Goal: Task Accomplishment & Management: Manage account settings

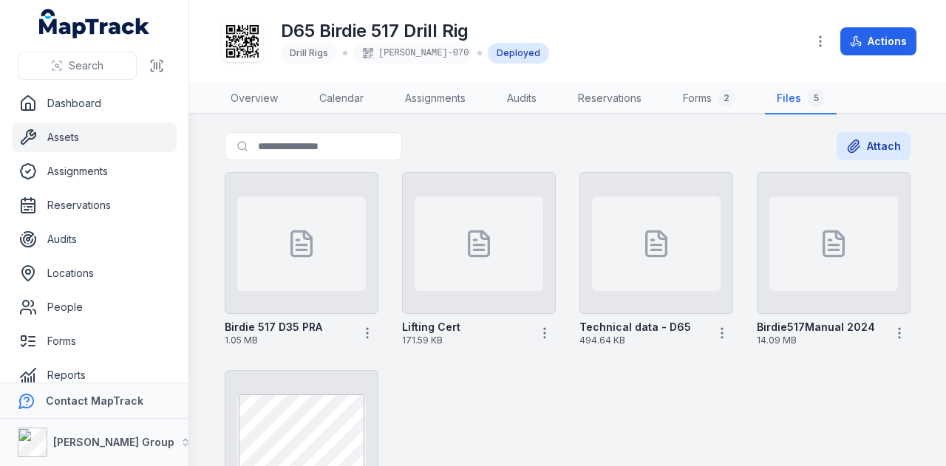
click at [124, 135] on link "Assets" at bounding box center [94, 138] width 165 height 30
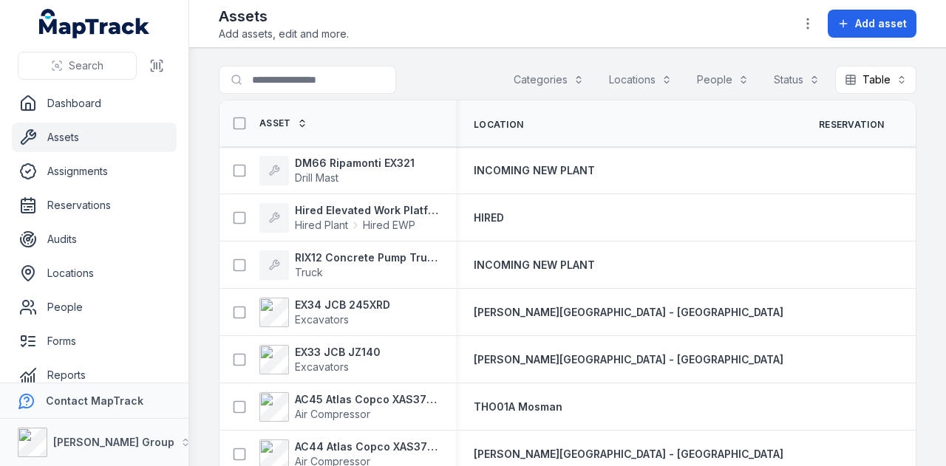
click at [565, 69] on button "Categories" at bounding box center [548, 80] width 89 height 28
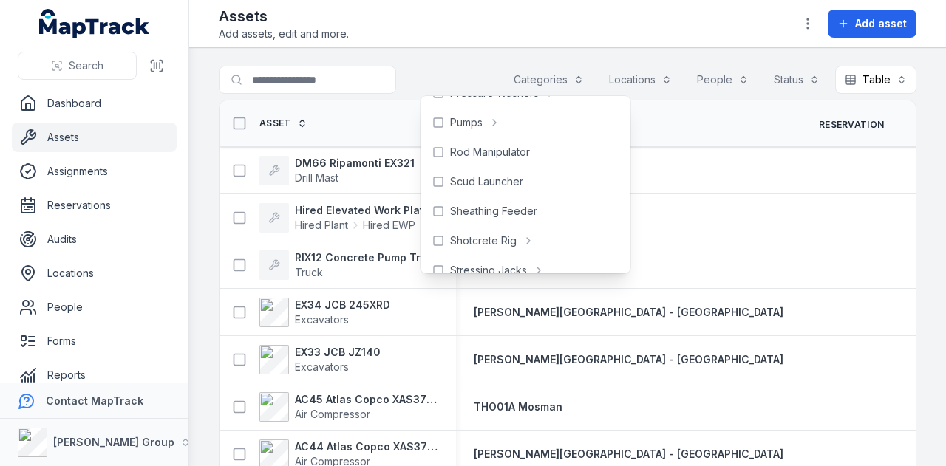
scroll to position [672, 0]
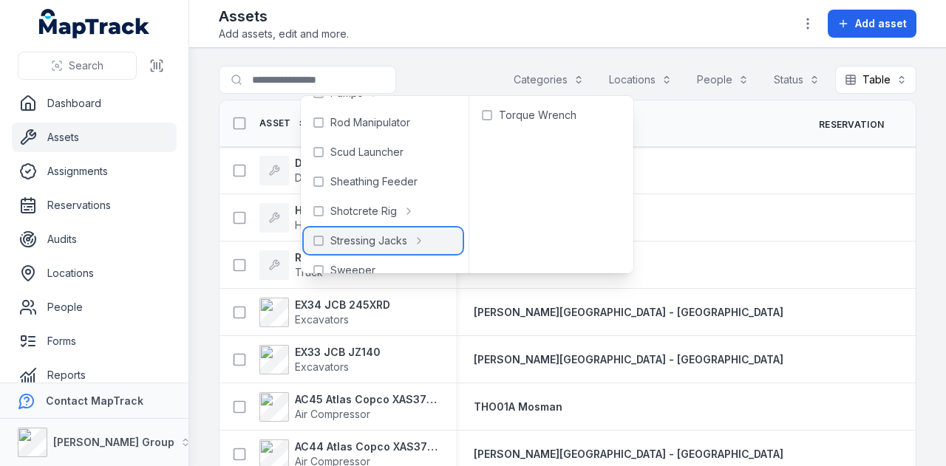
click at [328, 234] on div "Stressing Jacks" at bounding box center [383, 241] width 159 height 27
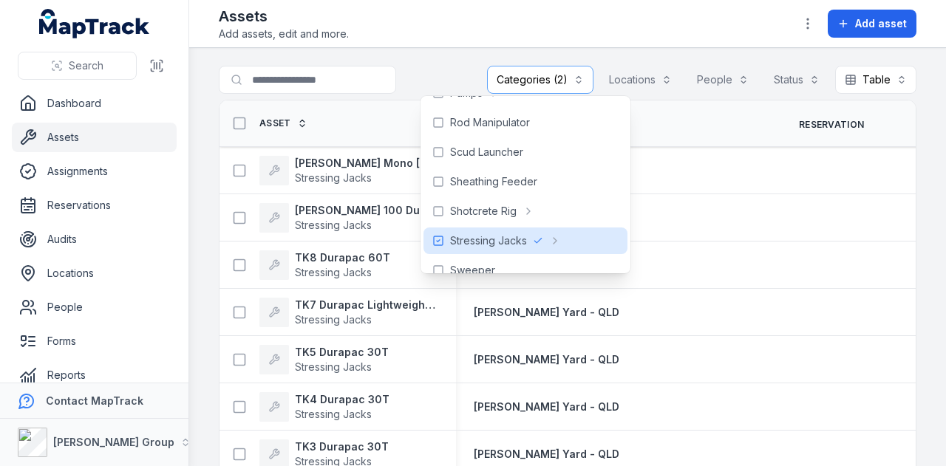
click at [461, 7] on div "Assets Add assets, edit and more. Add asset" at bounding box center [567, 23] width 697 height 35
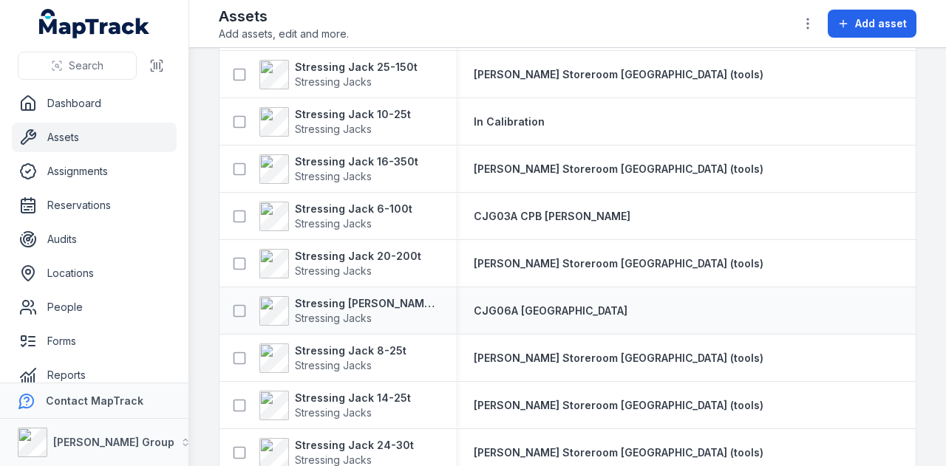
scroll to position [1169, 0]
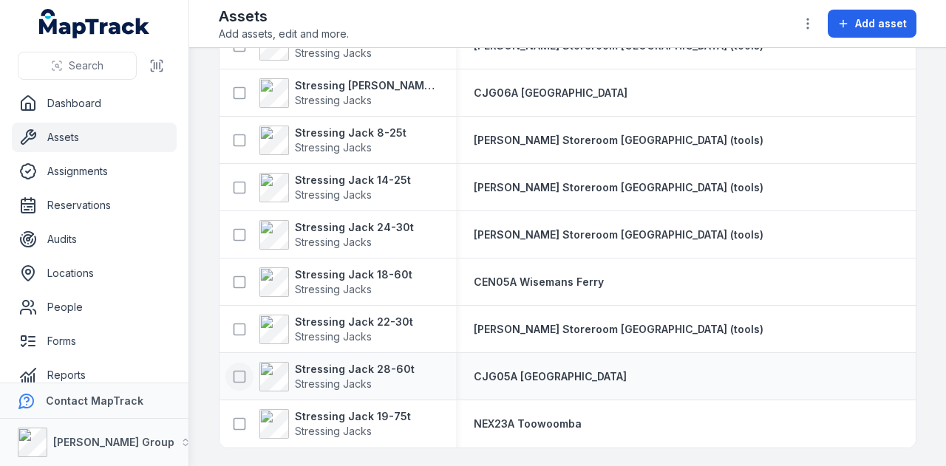
click at [236, 372] on icon at bounding box center [239, 376] width 15 height 15
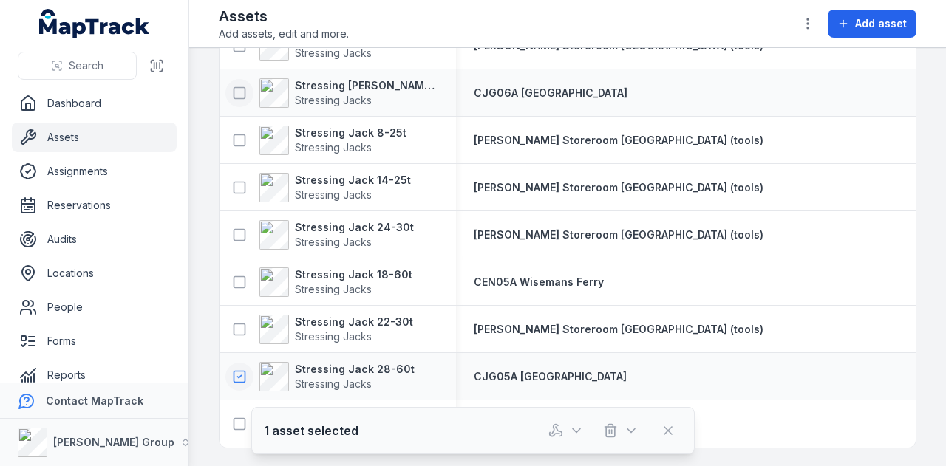
click at [239, 89] on icon at bounding box center [239, 93] width 15 height 15
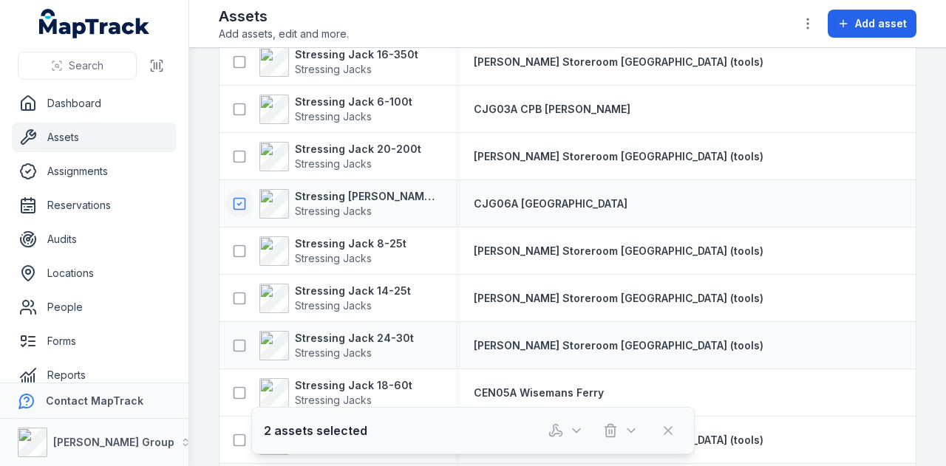
scroll to position [1021, 0]
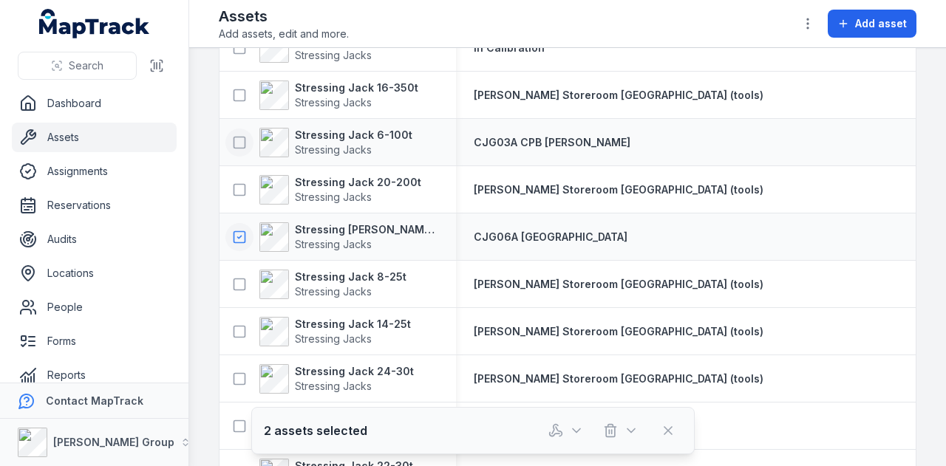
click at [243, 140] on icon at bounding box center [239, 142] width 15 height 15
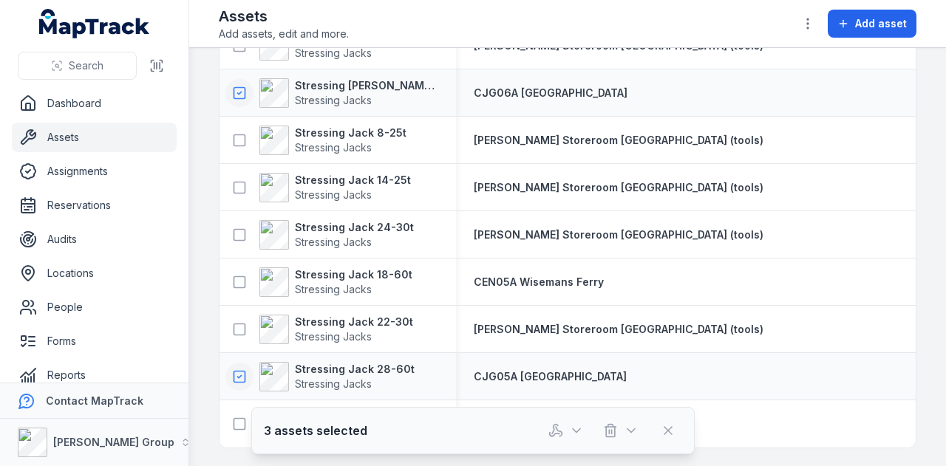
scroll to position [1169, 0]
click at [236, 370] on icon at bounding box center [239, 376] width 15 height 15
click at [236, 90] on icon at bounding box center [239, 93] width 15 height 15
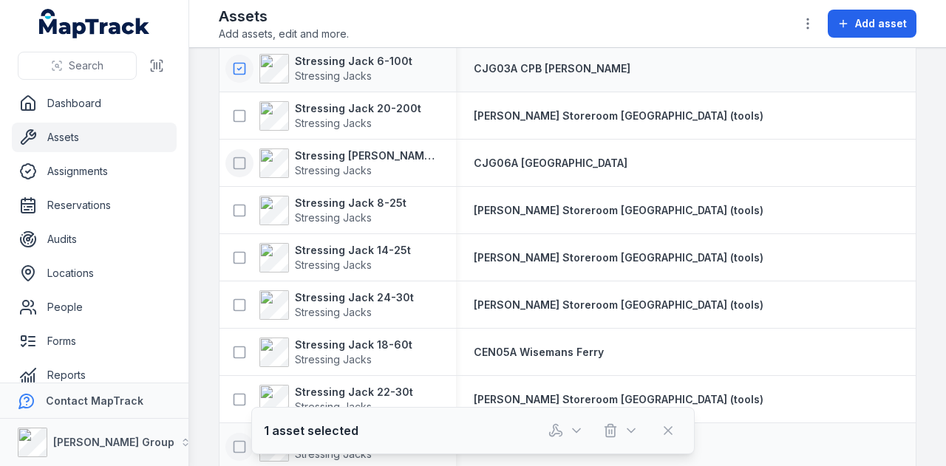
scroll to position [947, 0]
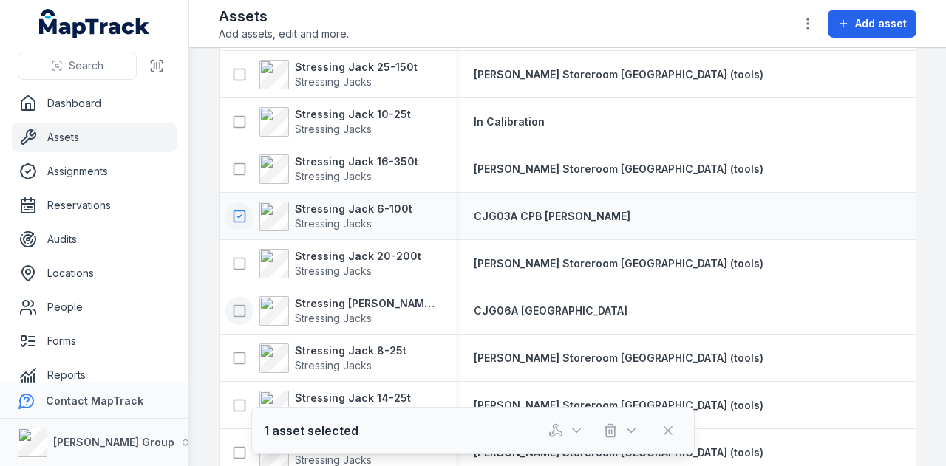
click at [234, 217] on rect at bounding box center [239, 216] width 11 height 11
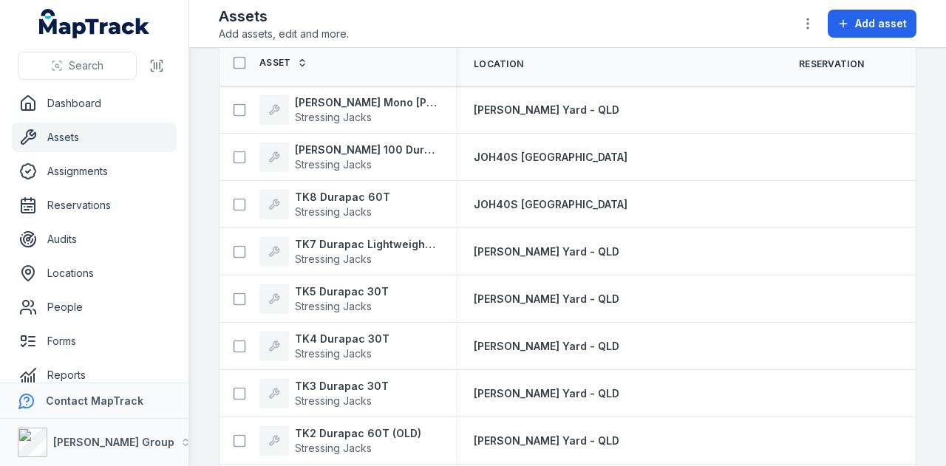
scroll to position [0, 0]
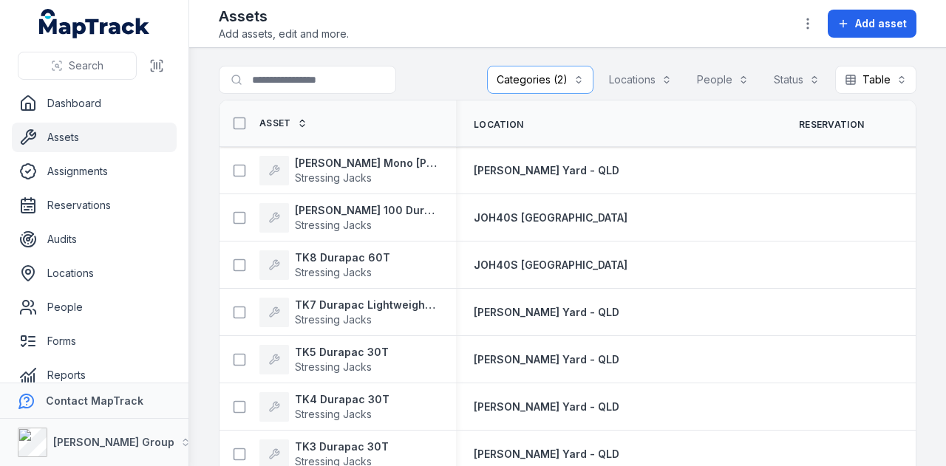
click at [118, 134] on link "Assets" at bounding box center [94, 138] width 165 height 30
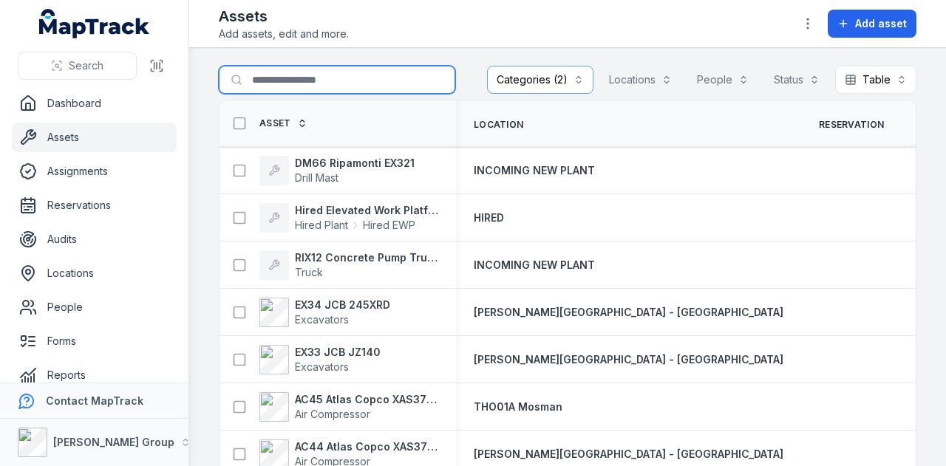
click at [347, 69] on input "Search for assets" at bounding box center [337, 80] width 236 height 28
click at [539, 78] on button "Categories (2)" at bounding box center [540, 80] width 106 height 28
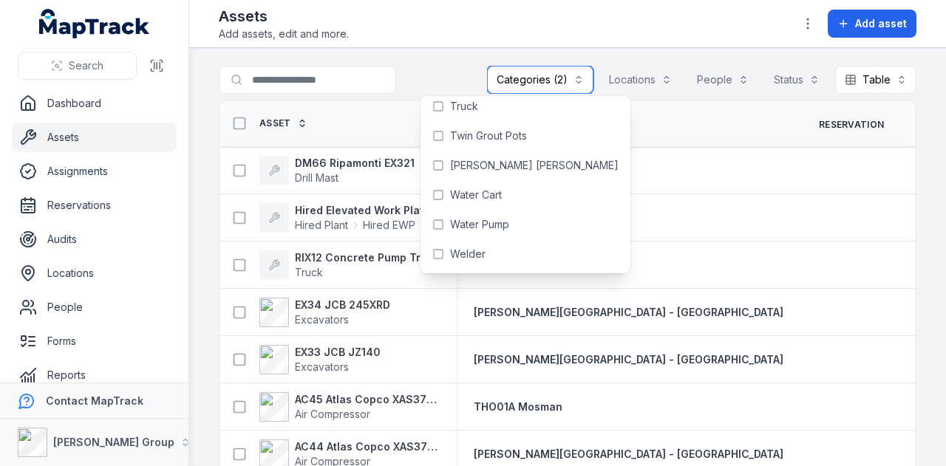
scroll to position [792, 0]
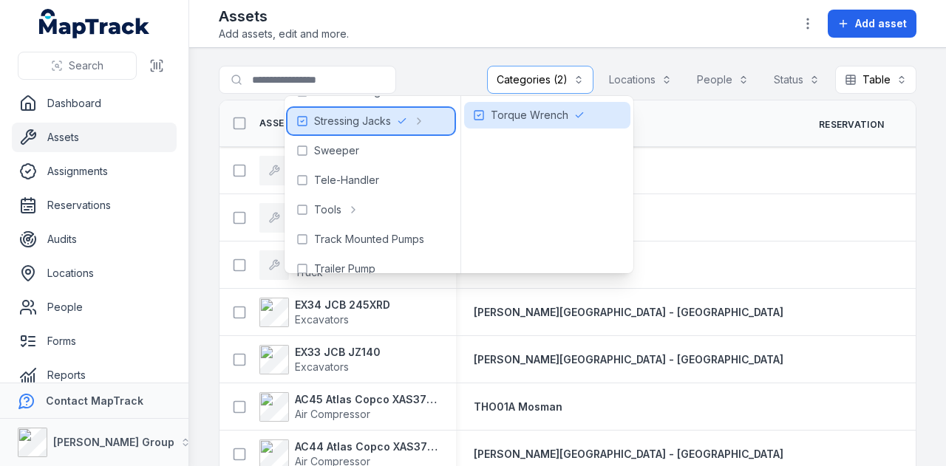
click at [304, 120] on icon at bounding box center [302, 121] width 3 height 2
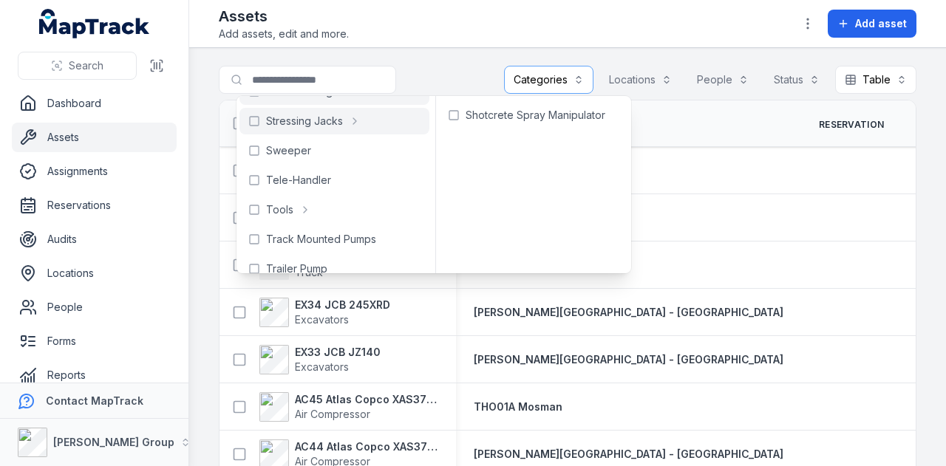
click at [386, 47] on header "Toggle Navigation Assets Add assets, edit and more. Add asset" at bounding box center [567, 24] width 756 height 48
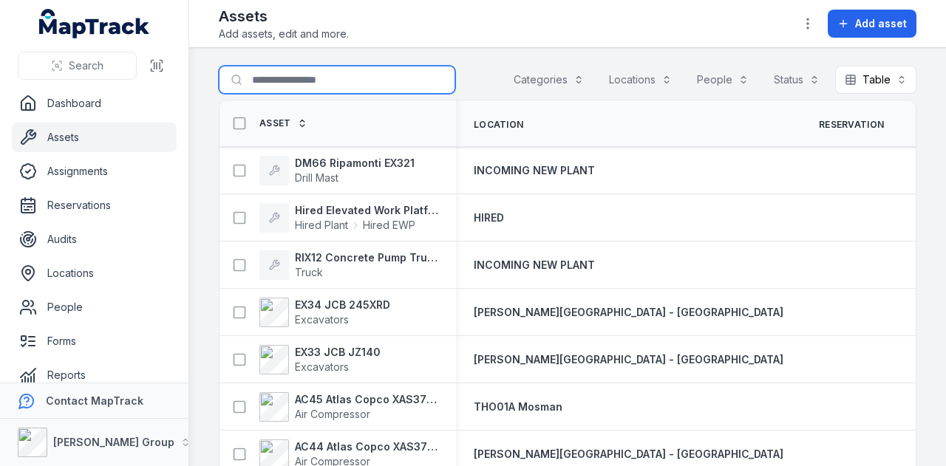
click at [310, 86] on input "Search for assets" at bounding box center [337, 80] width 236 height 28
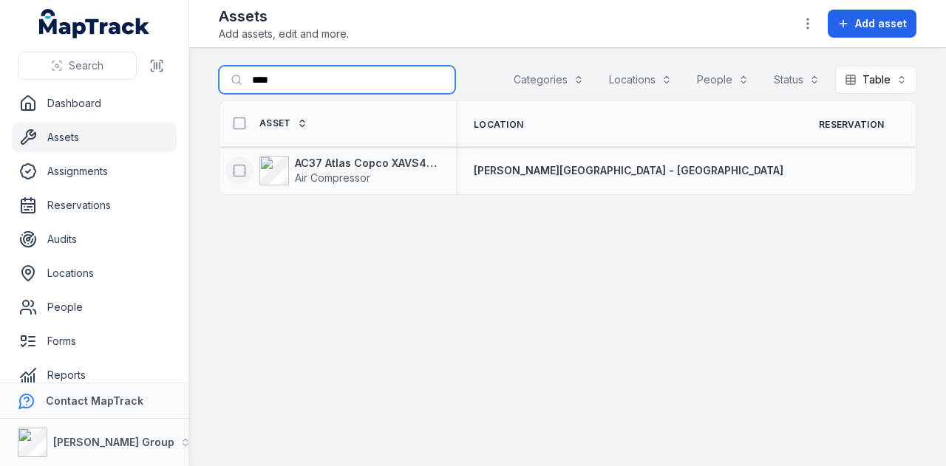
type input "****"
click at [234, 166] on icon at bounding box center [239, 170] width 15 height 15
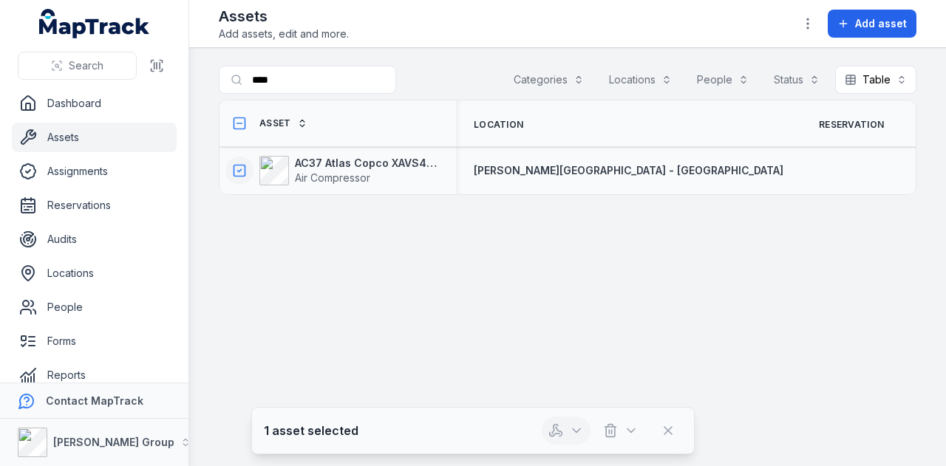
click at [585, 428] on button "button" at bounding box center [566, 431] width 49 height 28
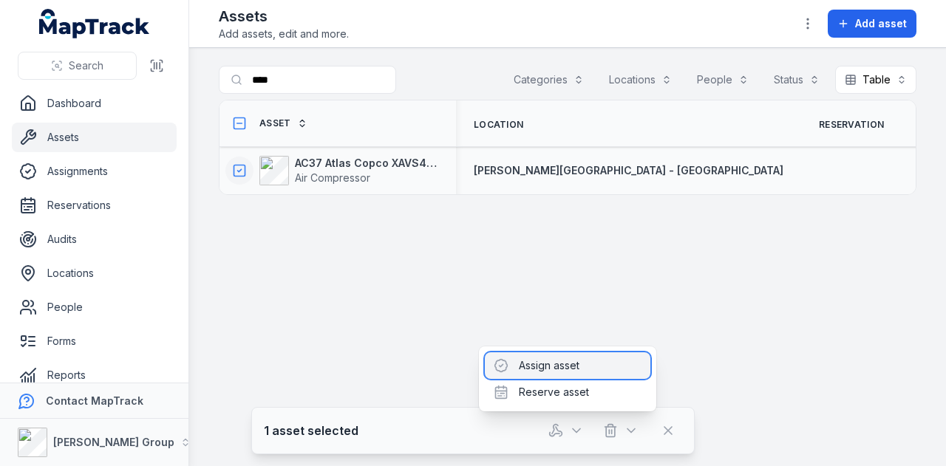
click at [557, 358] on div "Assign asset" at bounding box center [567, 365] width 165 height 27
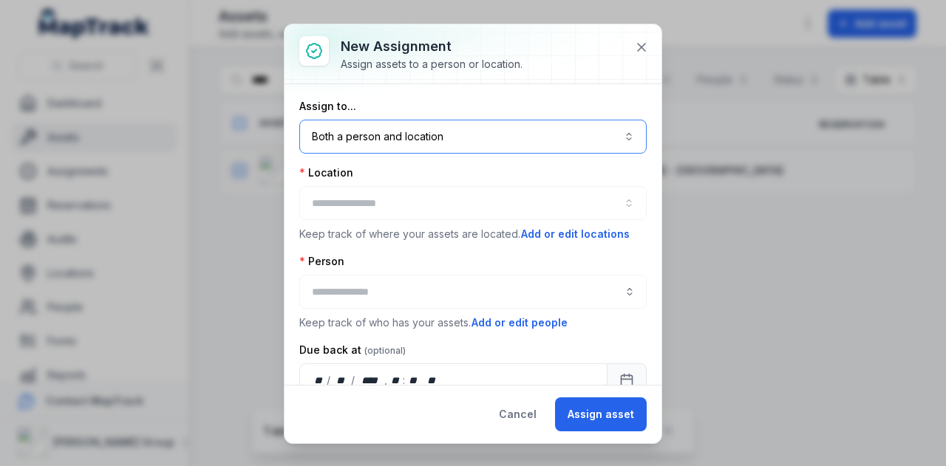
click at [466, 132] on button "Both a person and location ****" at bounding box center [472, 137] width 347 height 34
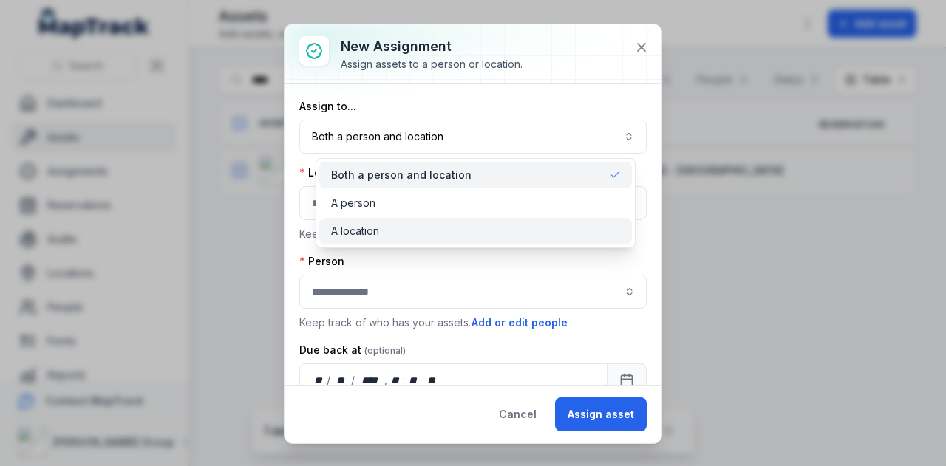
click at [445, 222] on div "A location" at bounding box center [475, 231] width 312 height 27
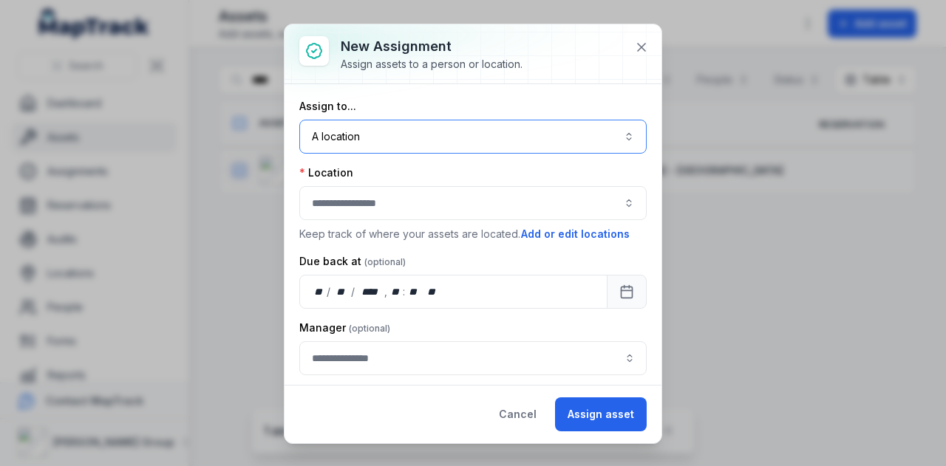
click at [401, 206] on button "button" at bounding box center [472, 203] width 347 height 34
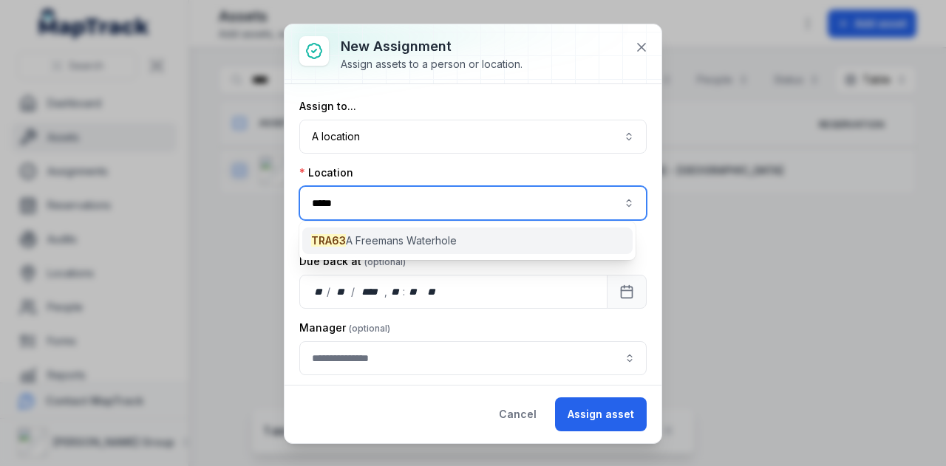
type input "*****"
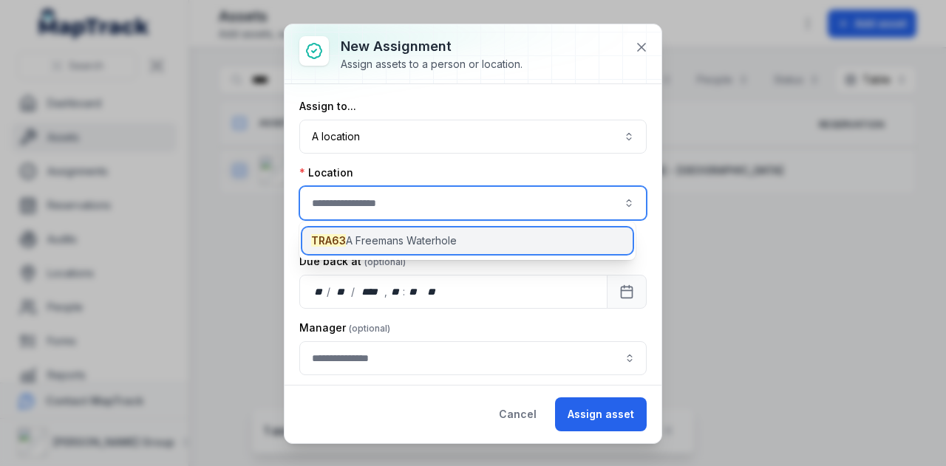
click at [445, 244] on span "TRA63 A Freemans Waterhole" at bounding box center [384, 240] width 146 height 15
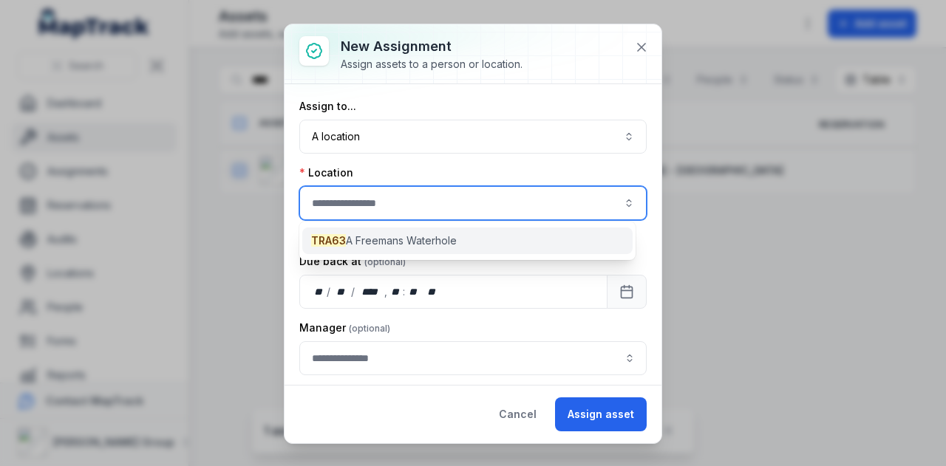
type input "**********"
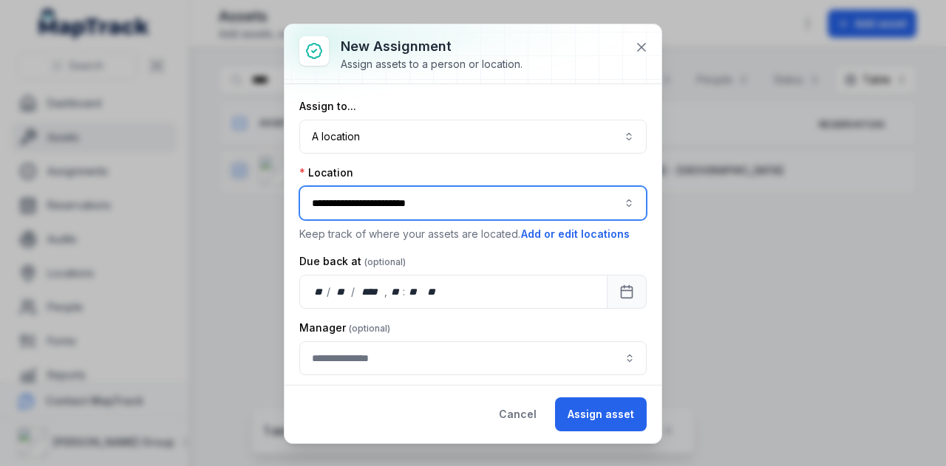
scroll to position [31, 0]
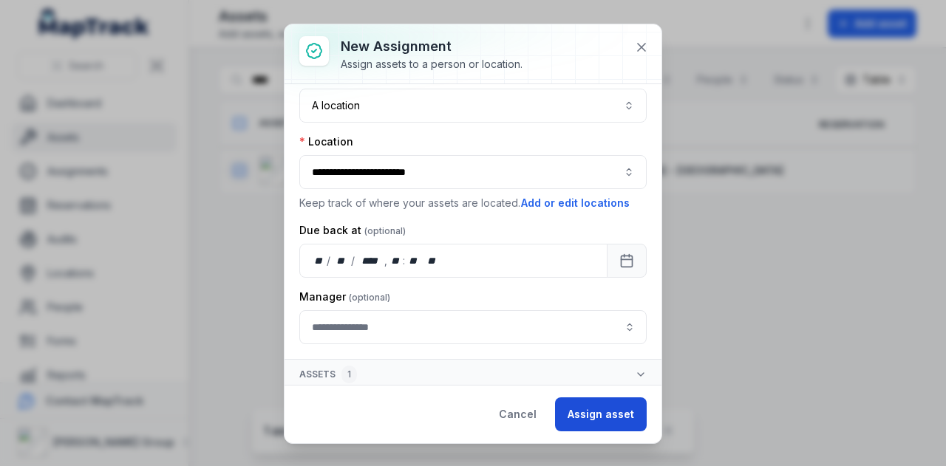
click at [590, 411] on button "Assign asset" at bounding box center [601, 414] width 92 height 34
